Goal: Obtain resource: Download file/media

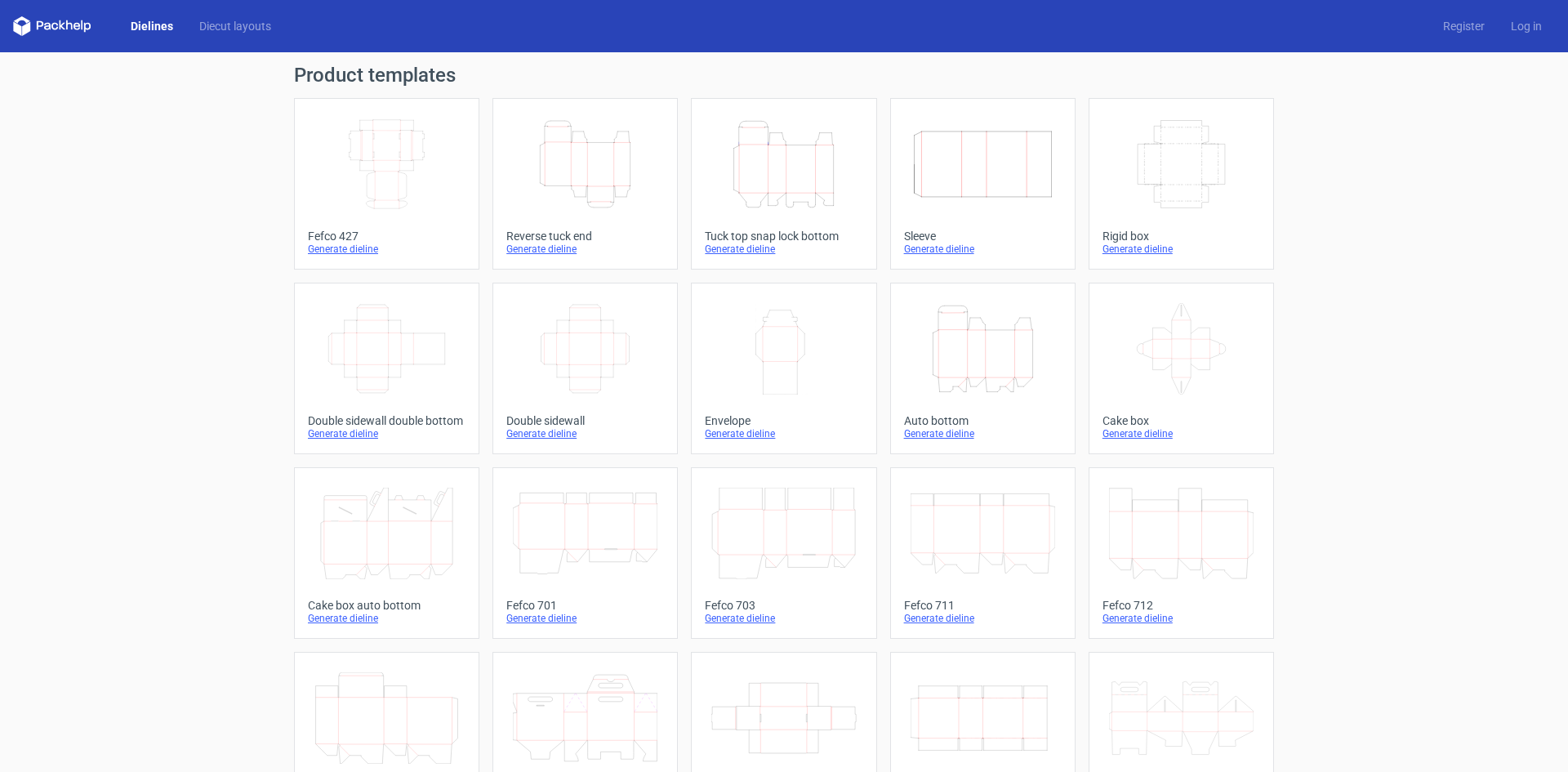
click at [563, 199] on icon "Height Depth Width" at bounding box center [585, 165] width 145 height 91
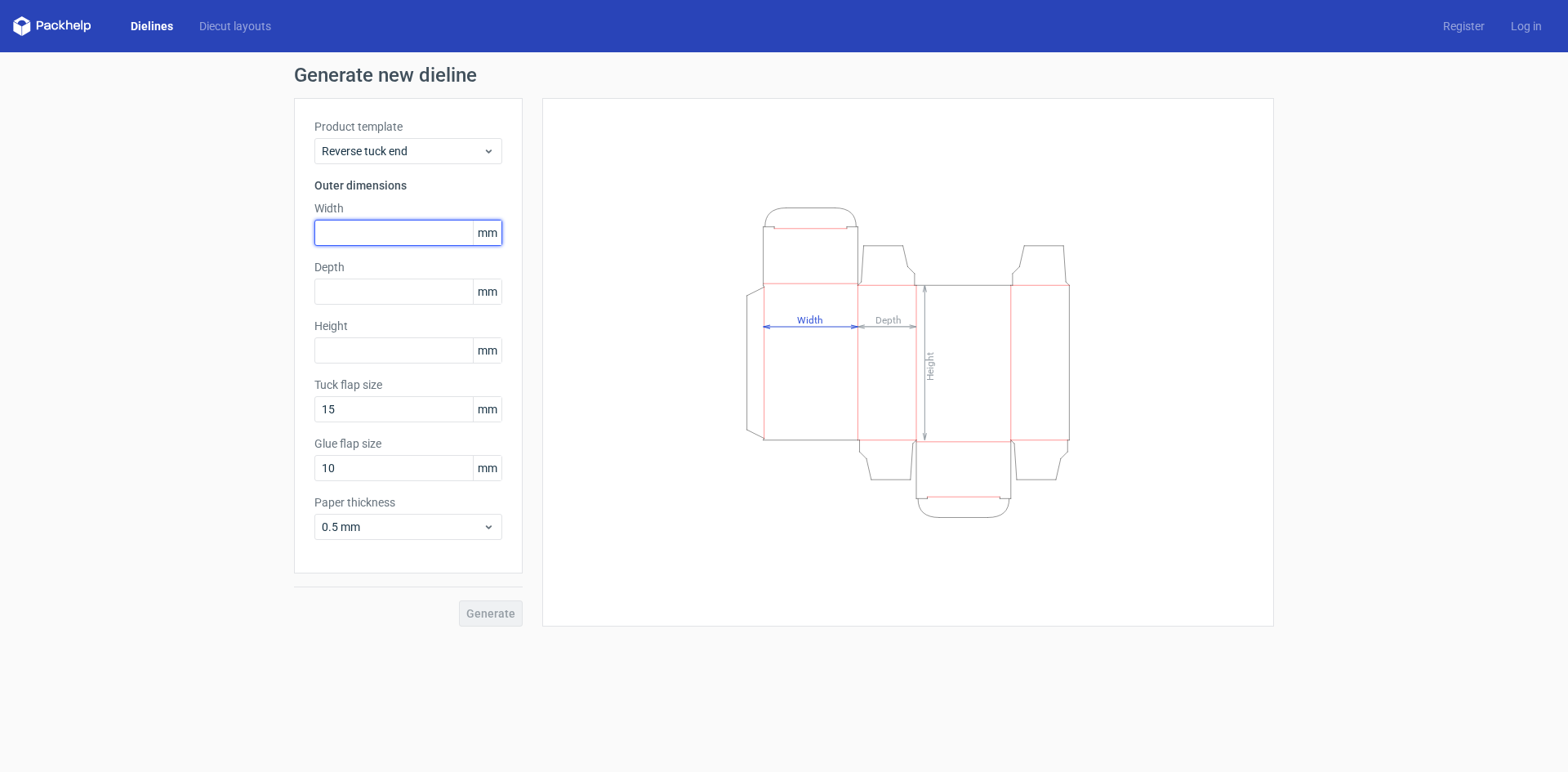
click at [451, 236] on input "text" at bounding box center [408, 232] width 188 height 26
click at [494, 235] on span "mm" at bounding box center [487, 232] width 28 height 24
click at [424, 238] on input "text" at bounding box center [408, 232] width 188 height 26
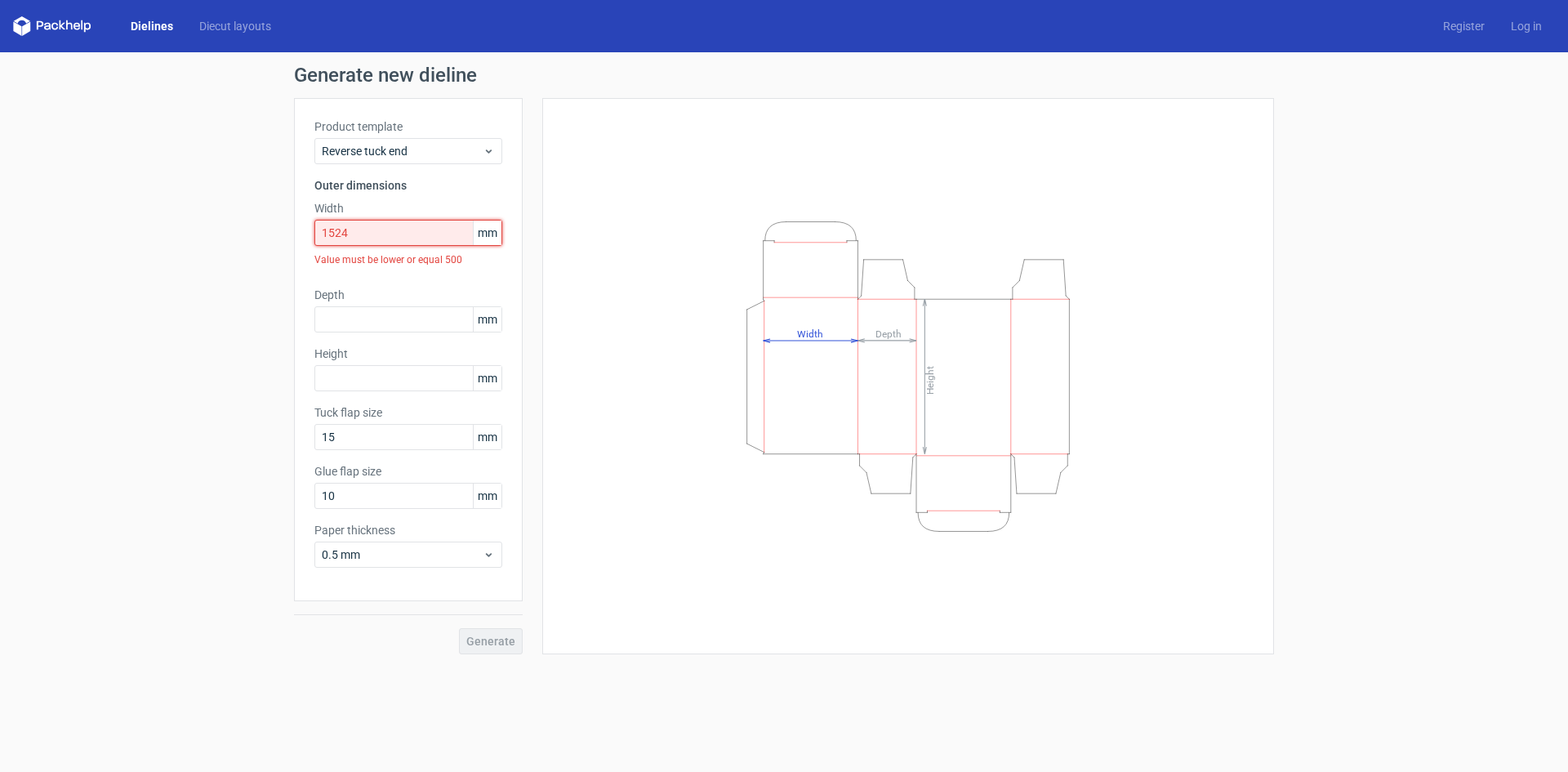
drag, startPoint x: 362, startPoint y: 234, endPoint x: 276, endPoint y: 243, distance: 86.5
click at [276, 243] on div "Generate new dieline Product template Reverse tuck end Outer dimensions Width 1…" at bounding box center [784, 360] width 1568 height 615
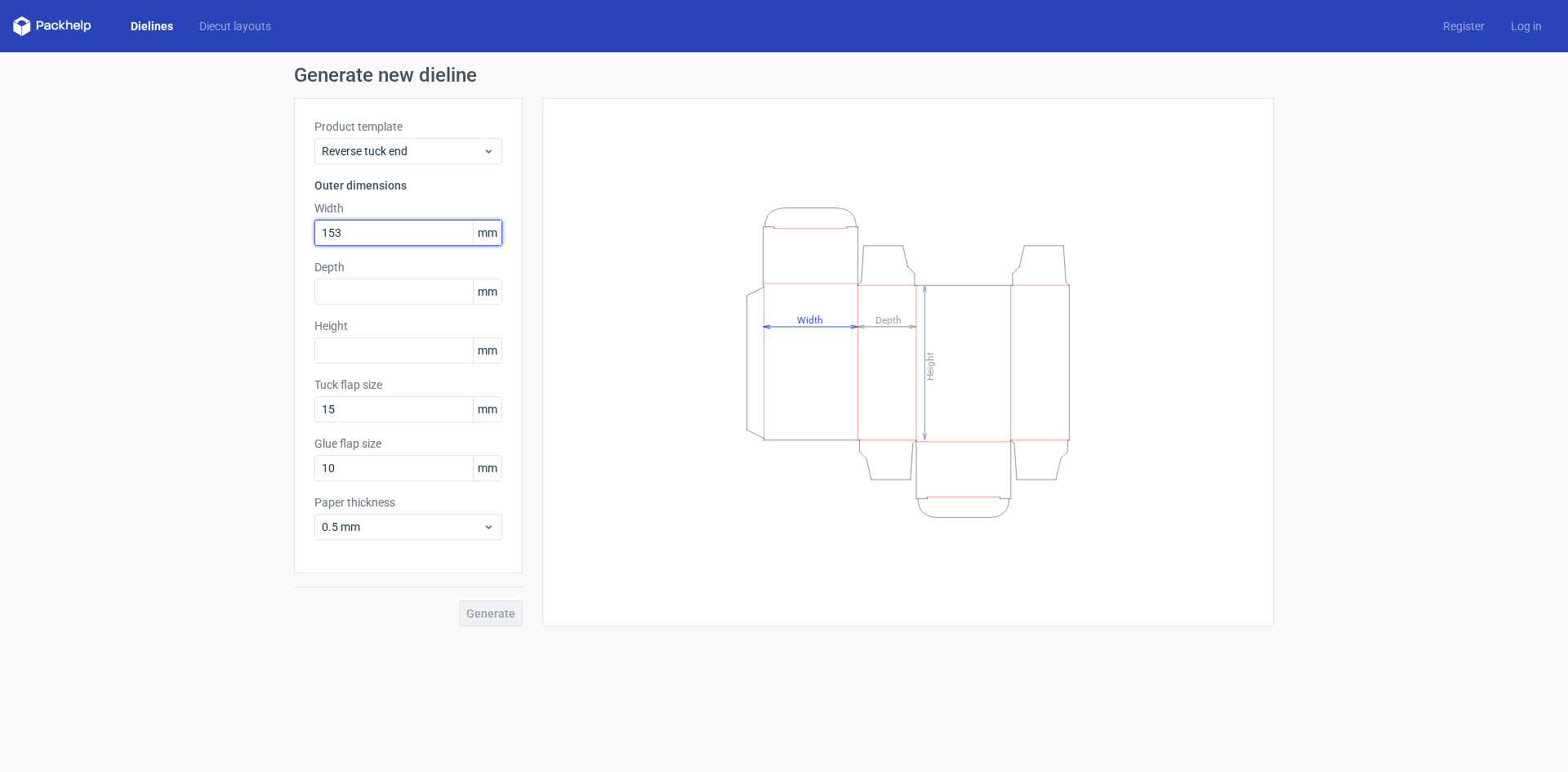
type input "153"
type input "51"
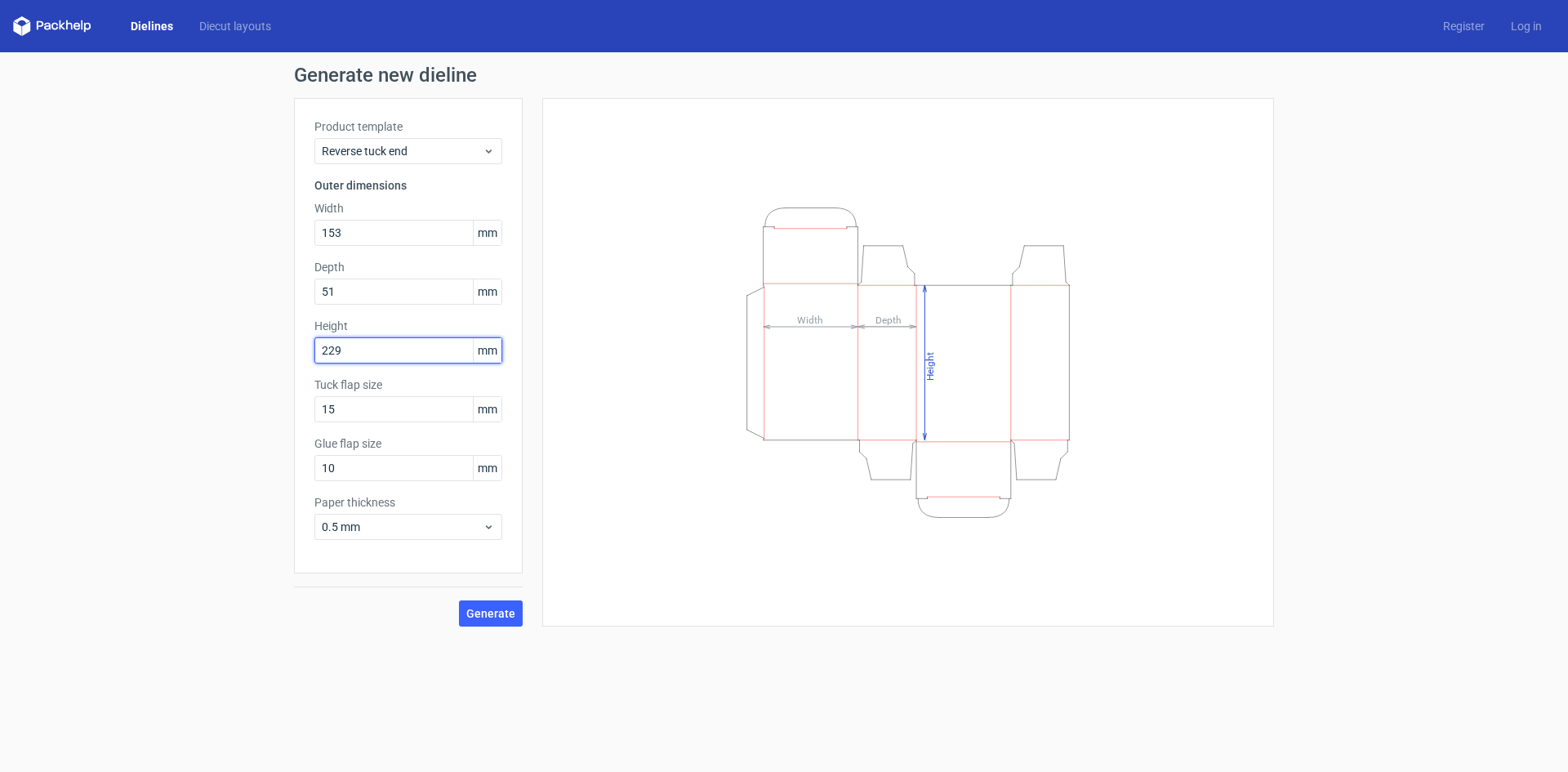
type input "229"
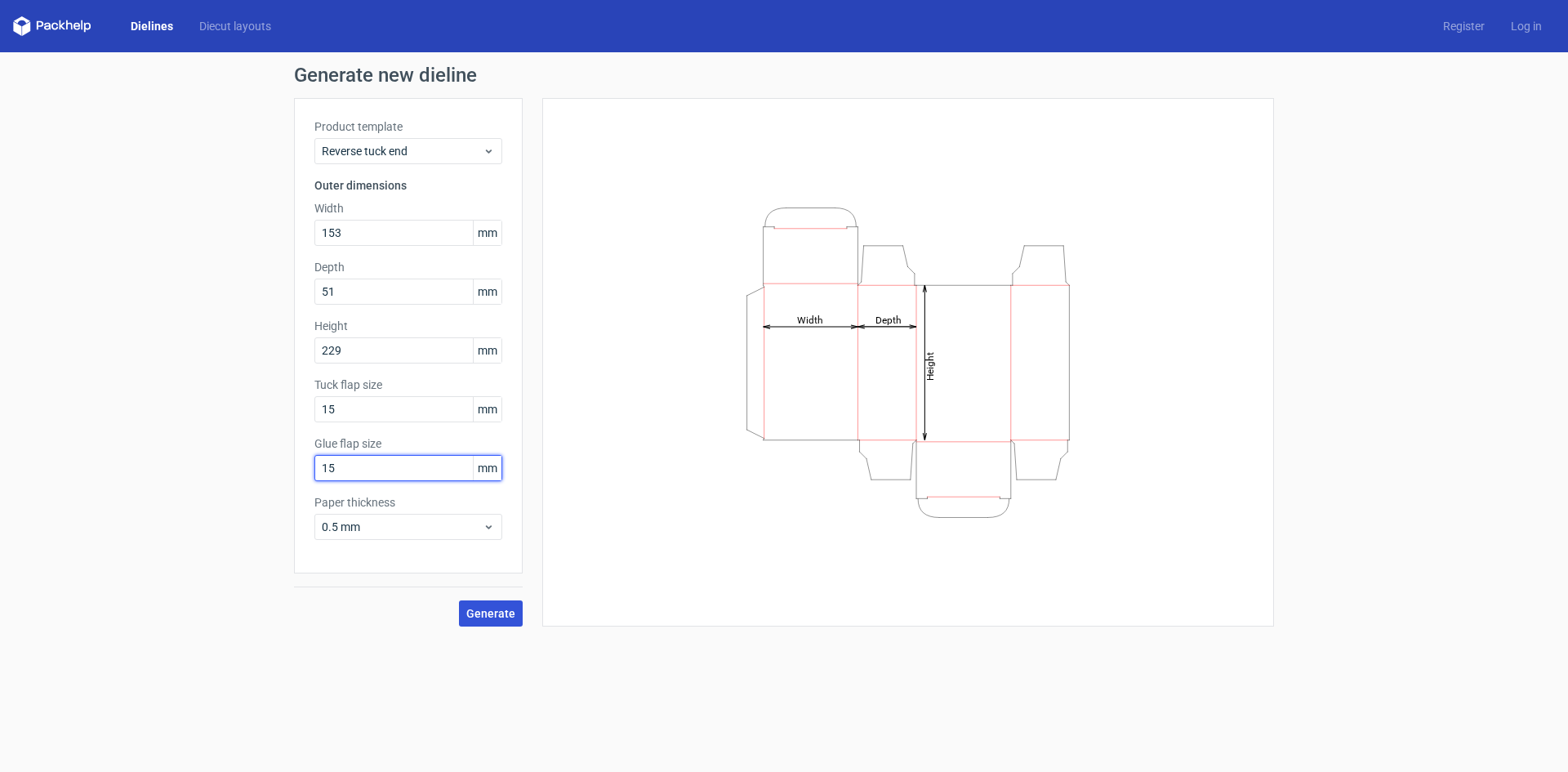
type input "15"
click at [499, 617] on span "Generate" at bounding box center [490, 613] width 49 height 12
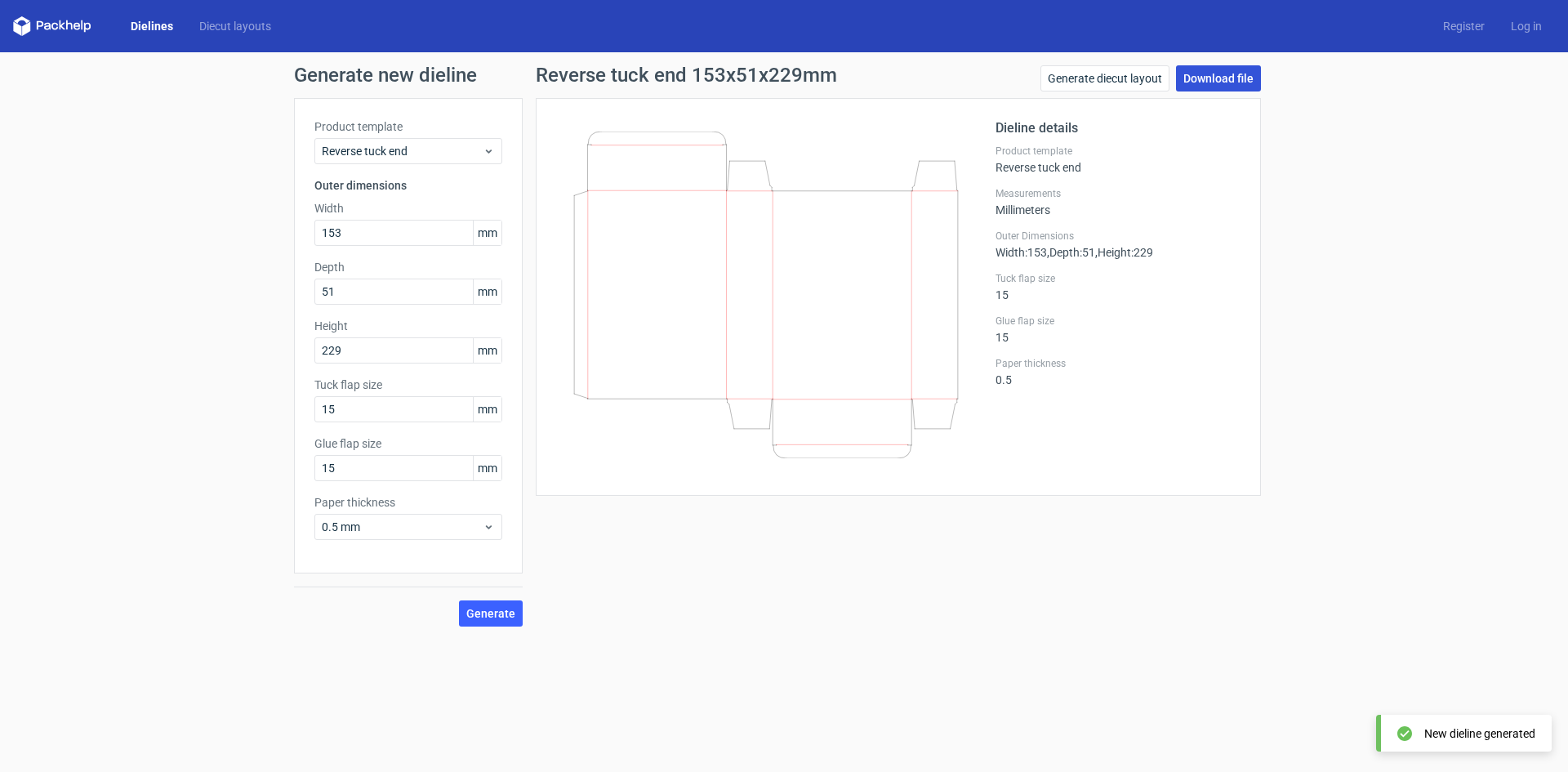
click at [1201, 78] on link "Download file" at bounding box center [1218, 78] width 85 height 26
